Goal: Task Accomplishment & Management: Manage account settings

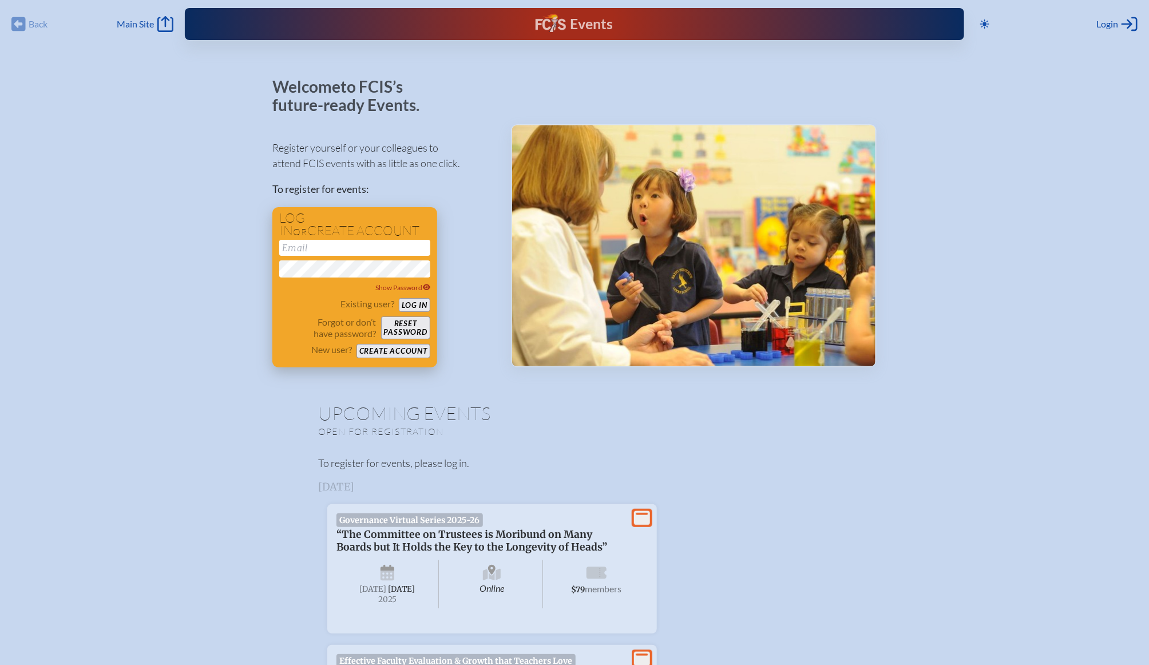
type input "[EMAIL_ADDRESS][DOMAIN_NAME]"
click at [420, 302] on button "Log in" at bounding box center [414, 305] width 31 height 14
